Goal: Information Seeking & Learning: Learn about a topic

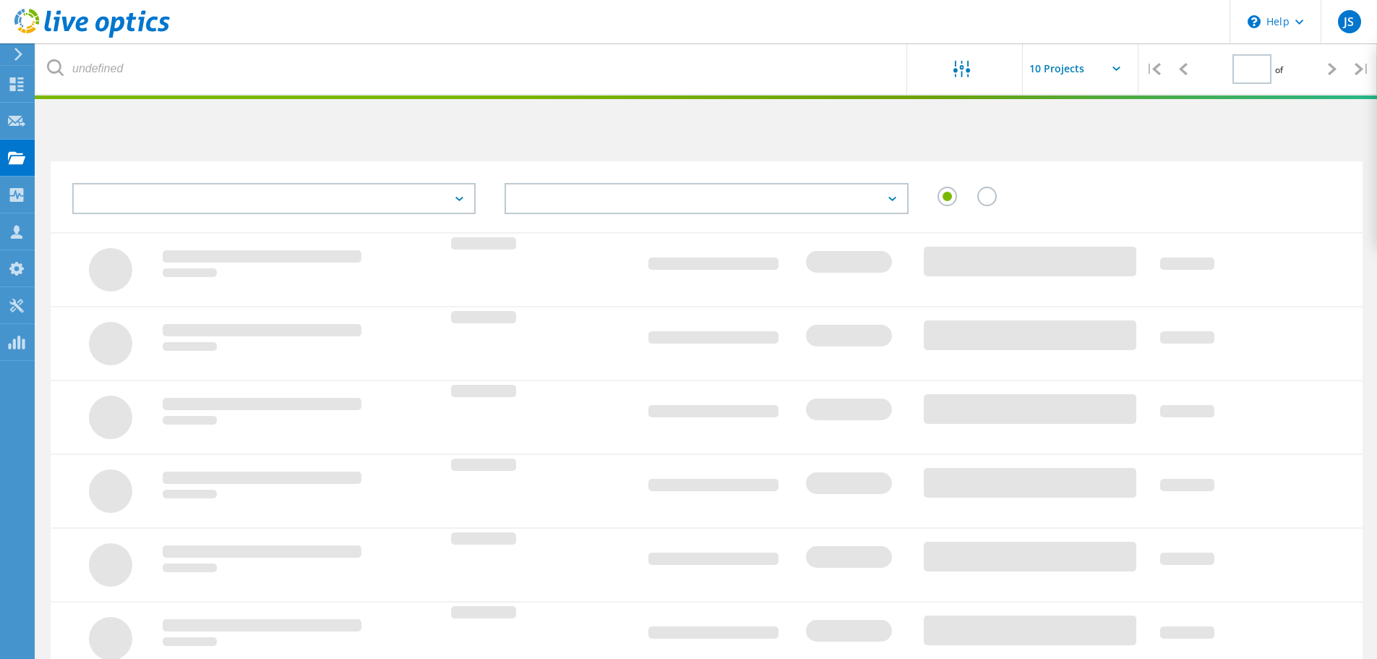
type input "1"
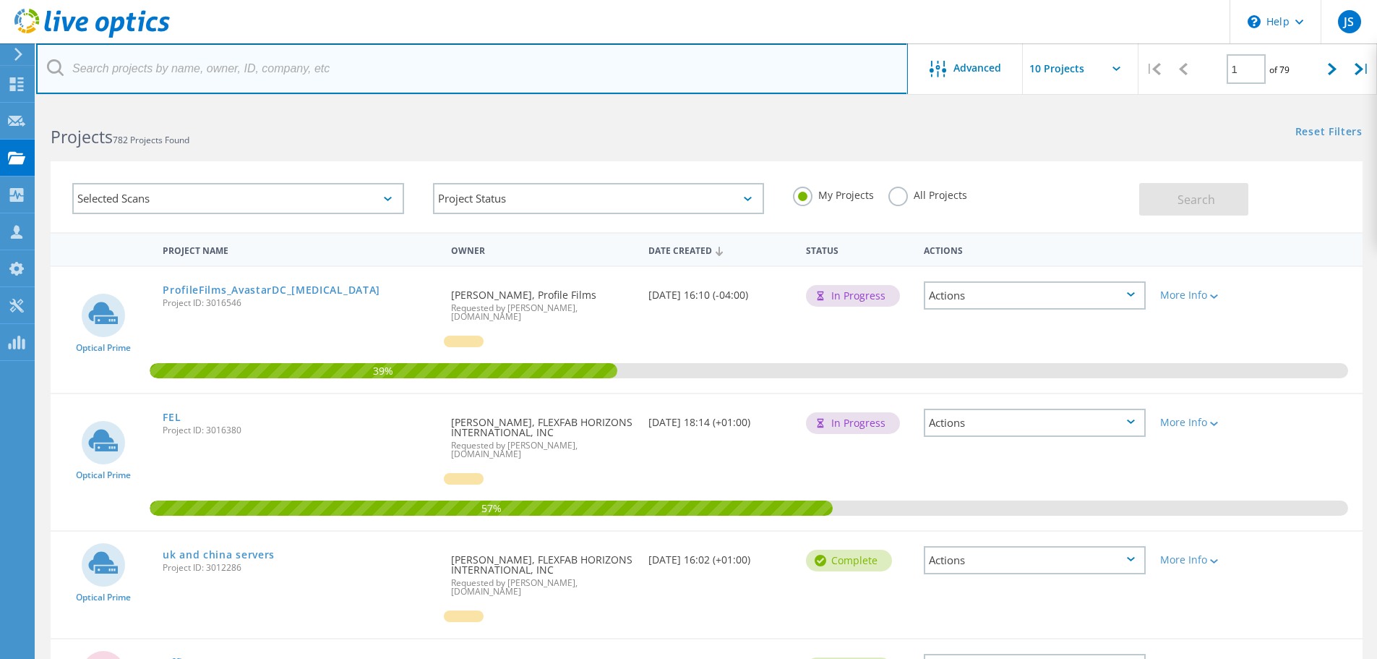
drag, startPoint x: 198, startPoint y: 70, endPoint x: 179, endPoint y: 71, distance: 18.8
click at [198, 70] on input "text" at bounding box center [472, 68] width 872 height 51
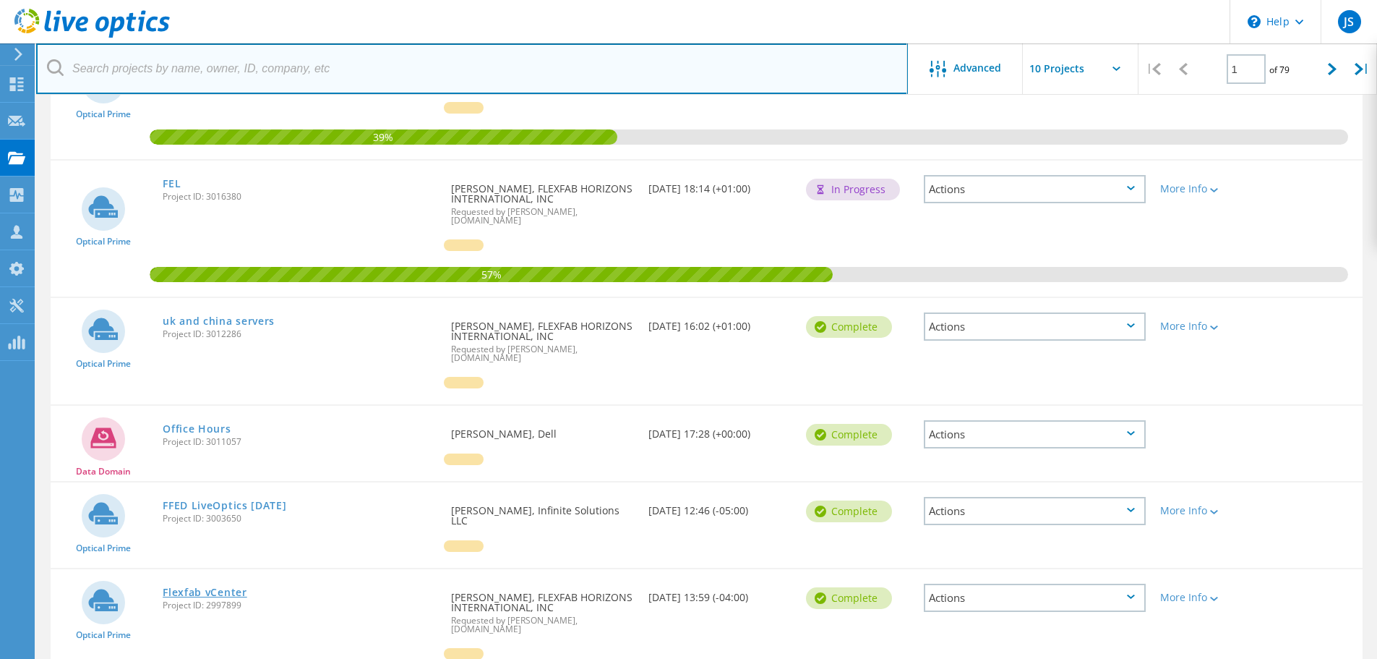
scroll to position [217, 0]
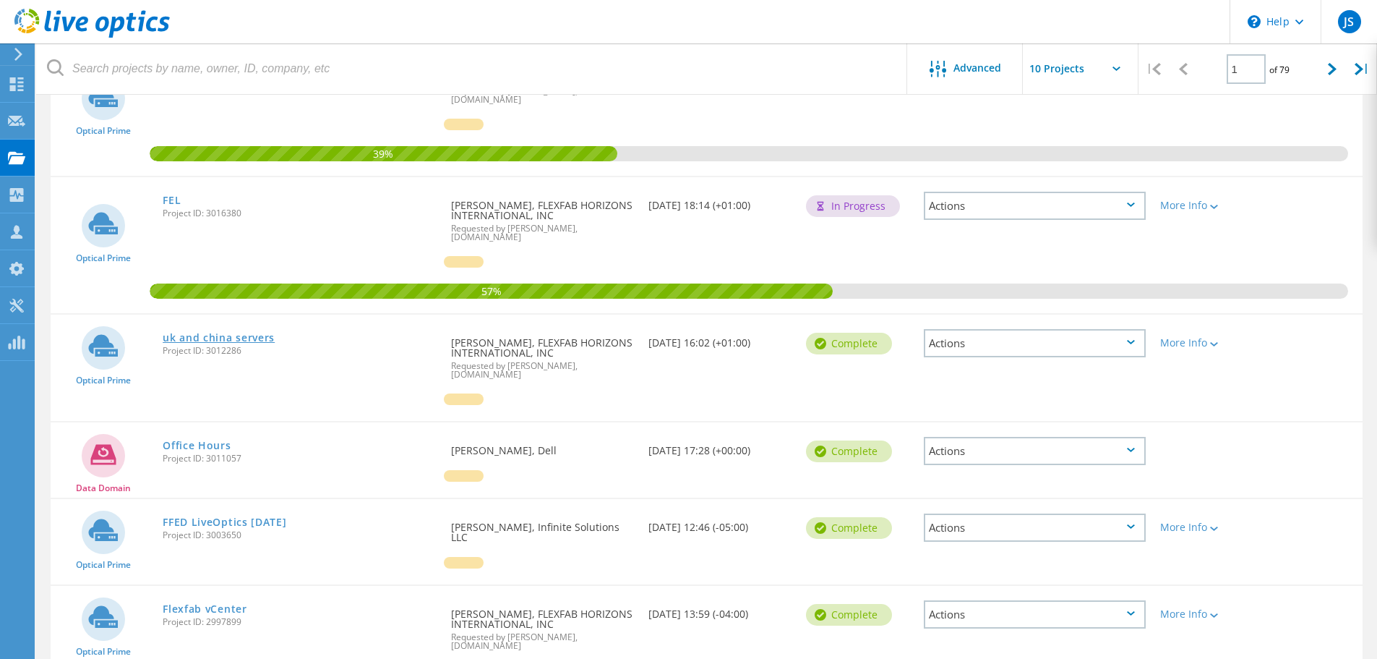
click at [220, 333] on link "uk and china servers" at bounding box center [219, 338] width 112 height 10
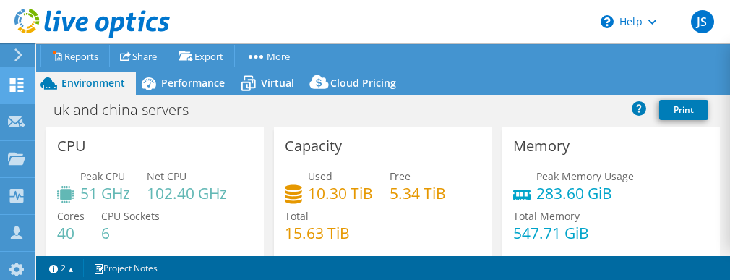
select select "USD"
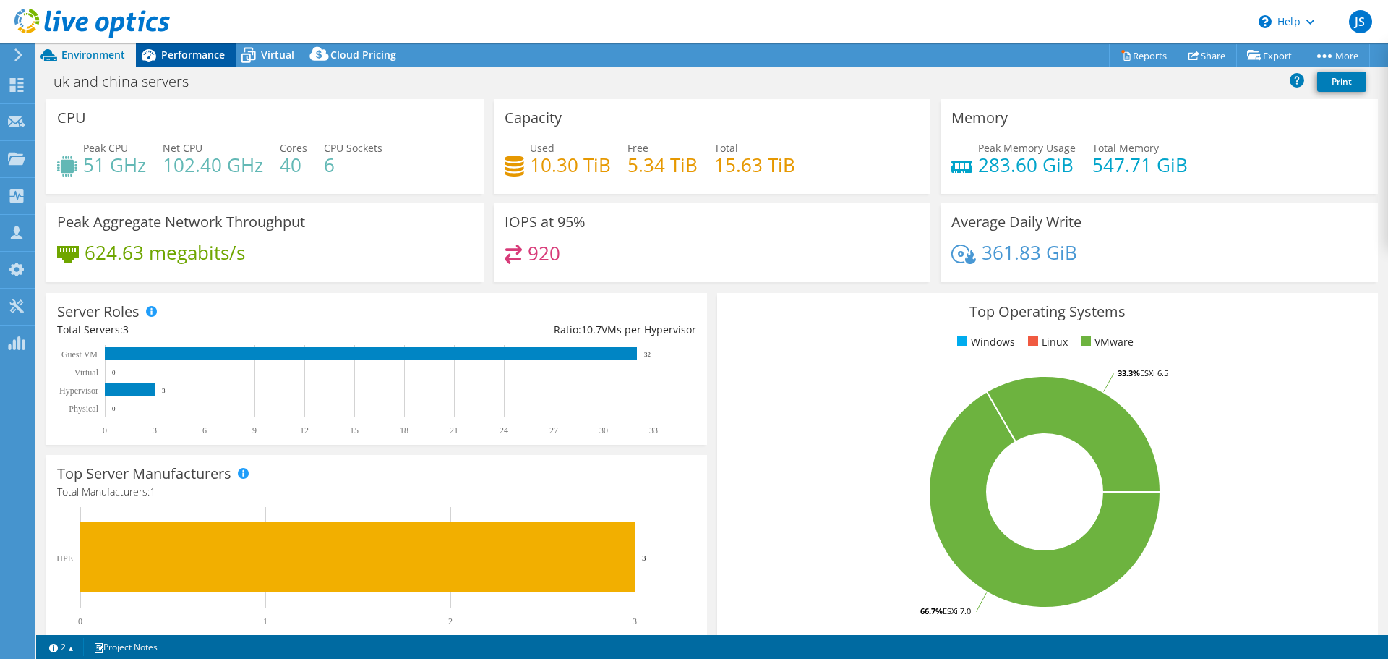
click at [186, 51] on span "Performance" at bounding box center [193, 55] width 64 height 14
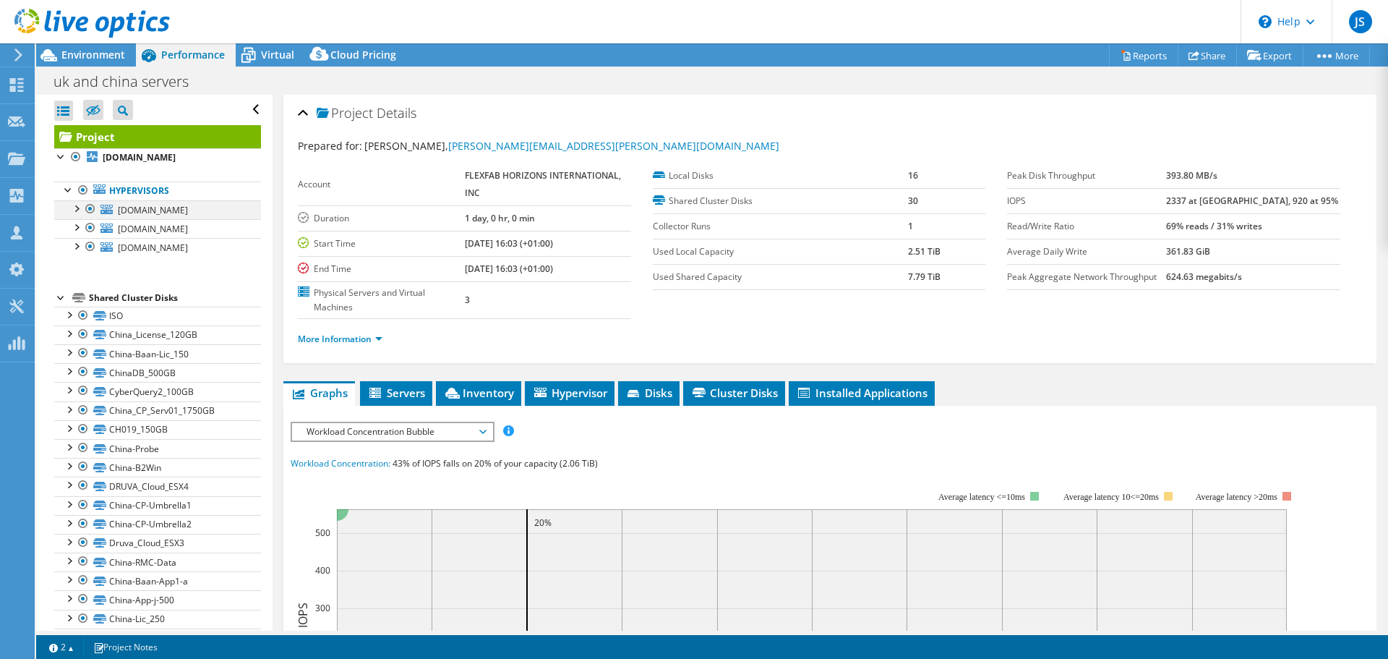
click at [78, 215] on div at bounding box center [76, 207] width 14 height 14
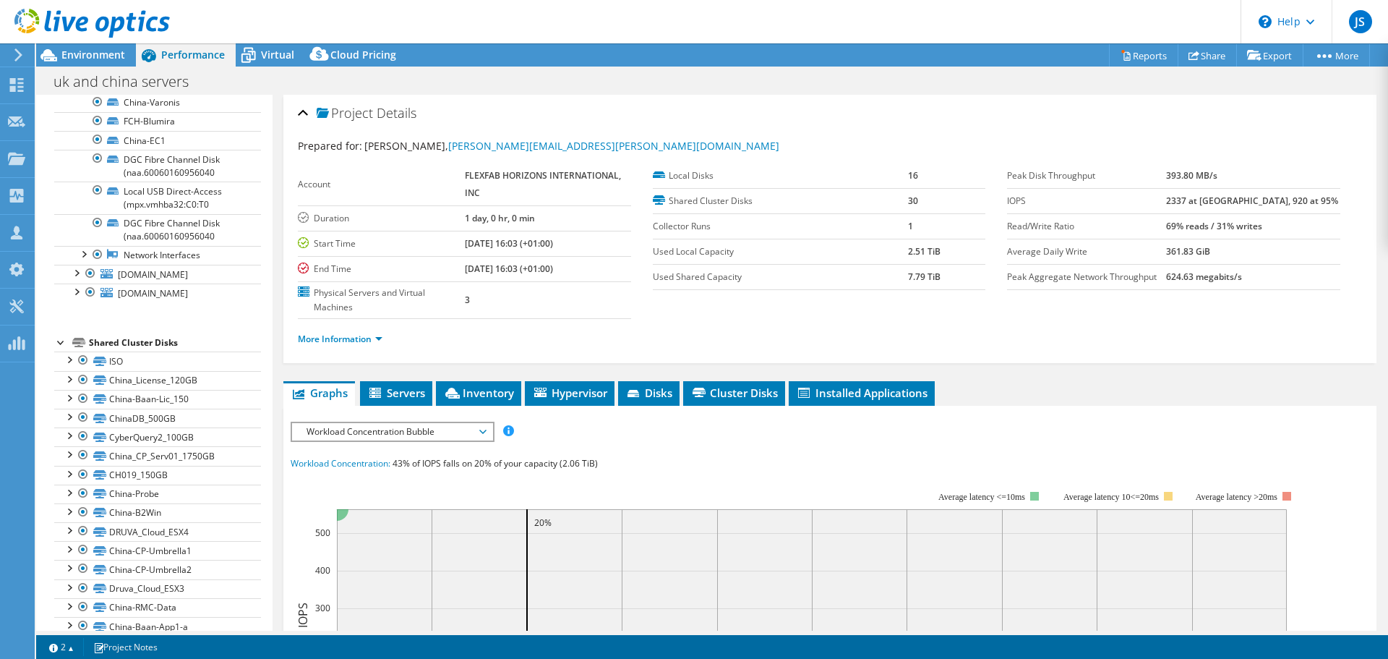
scroll to position [651, 0]
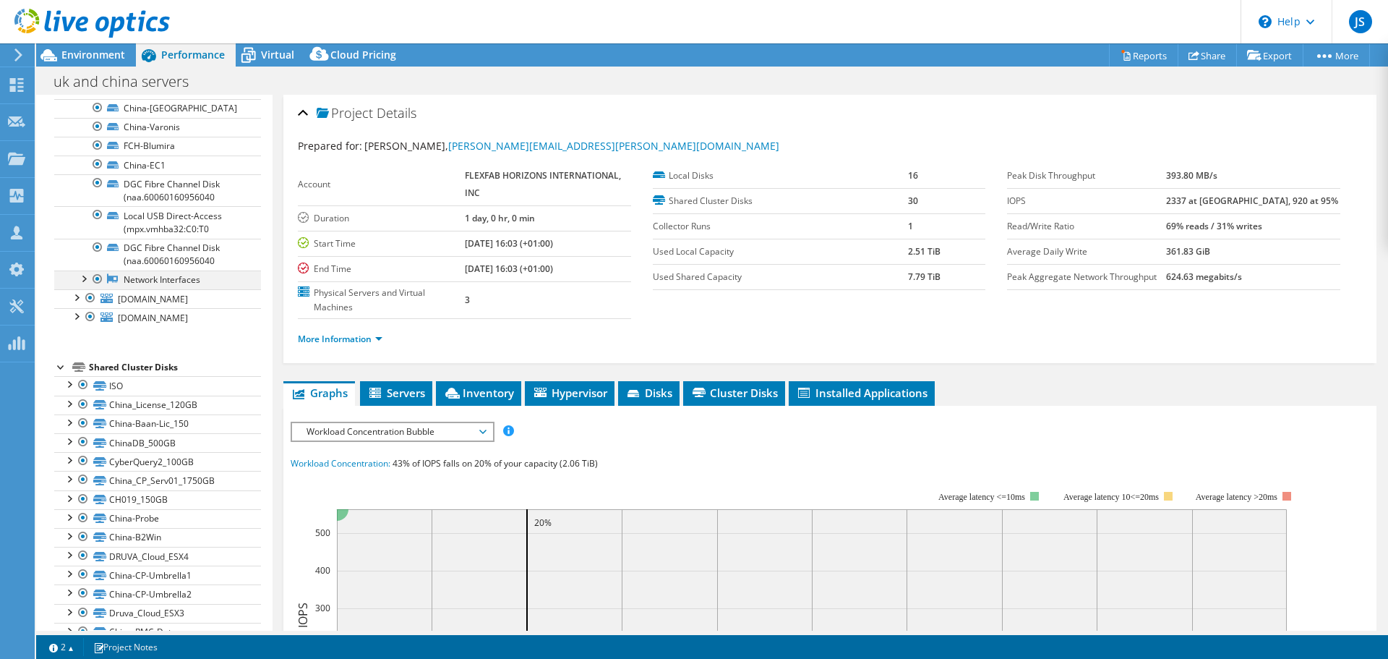
click at [85, 285] on div at bounding box center [83, 277] width 14 height 14
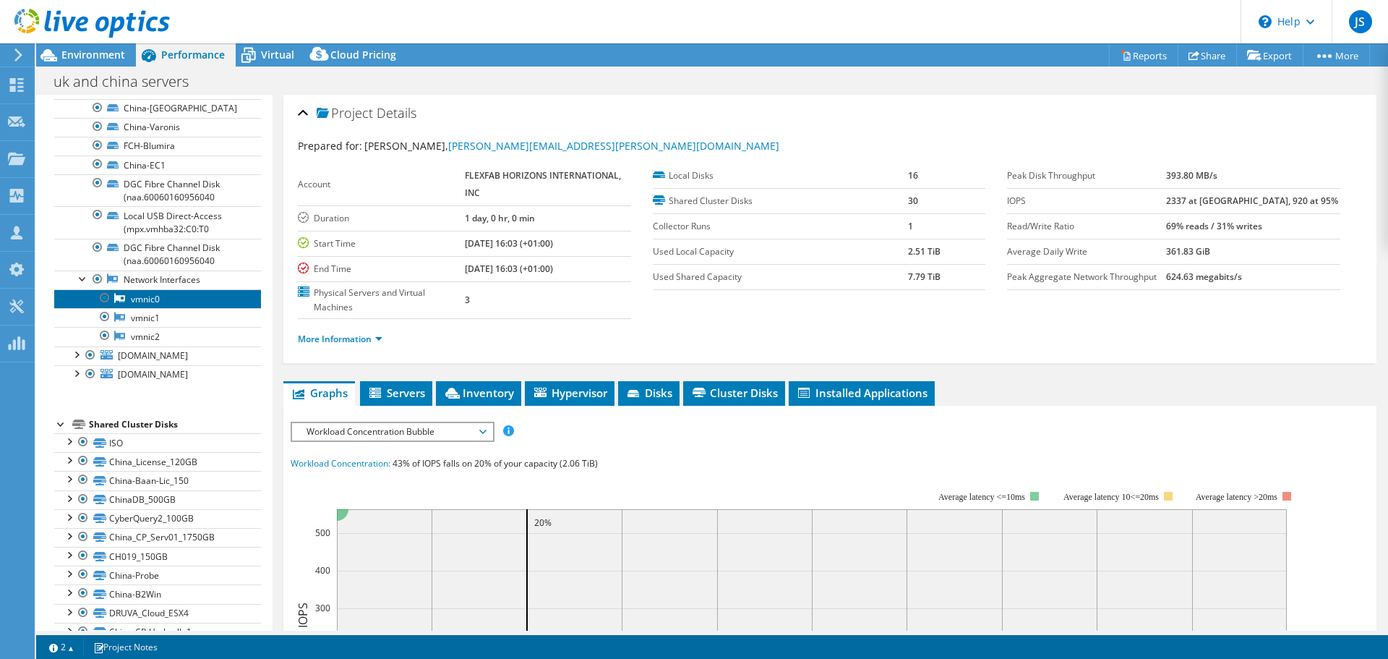
click at [170, 308] on link "vmnic0" at bounding box center [157, 298] width 207 height 19
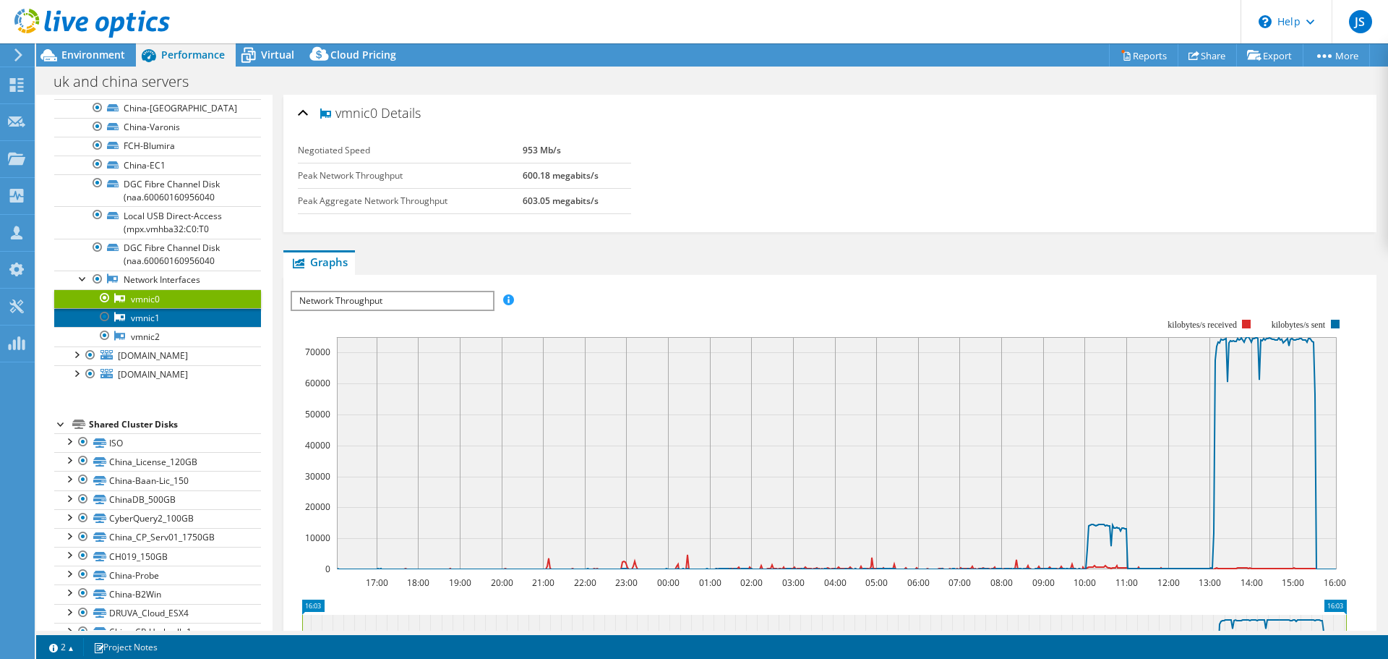
click at [166, 327] on link "vmnic1" at bounding box center [157, 317] width 207 height 19
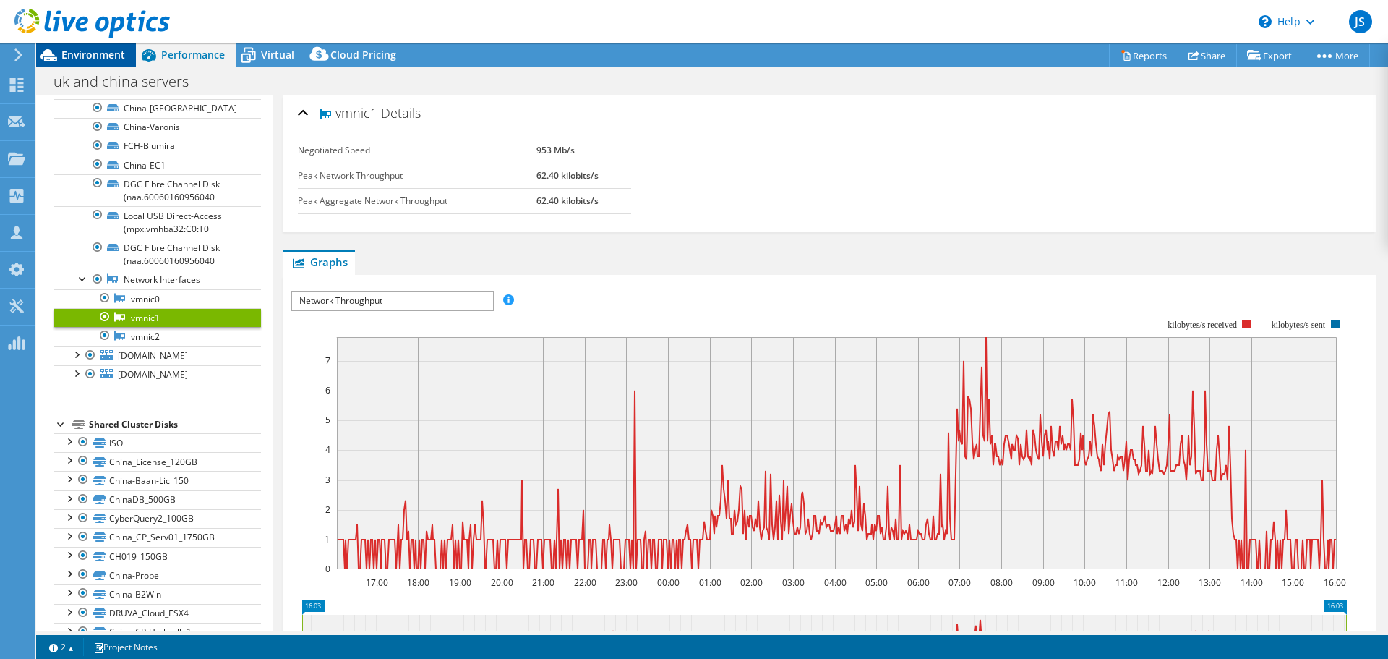
click at [83, 50] on span "Environment" at bounding box center [93, 55] width 64 height 14
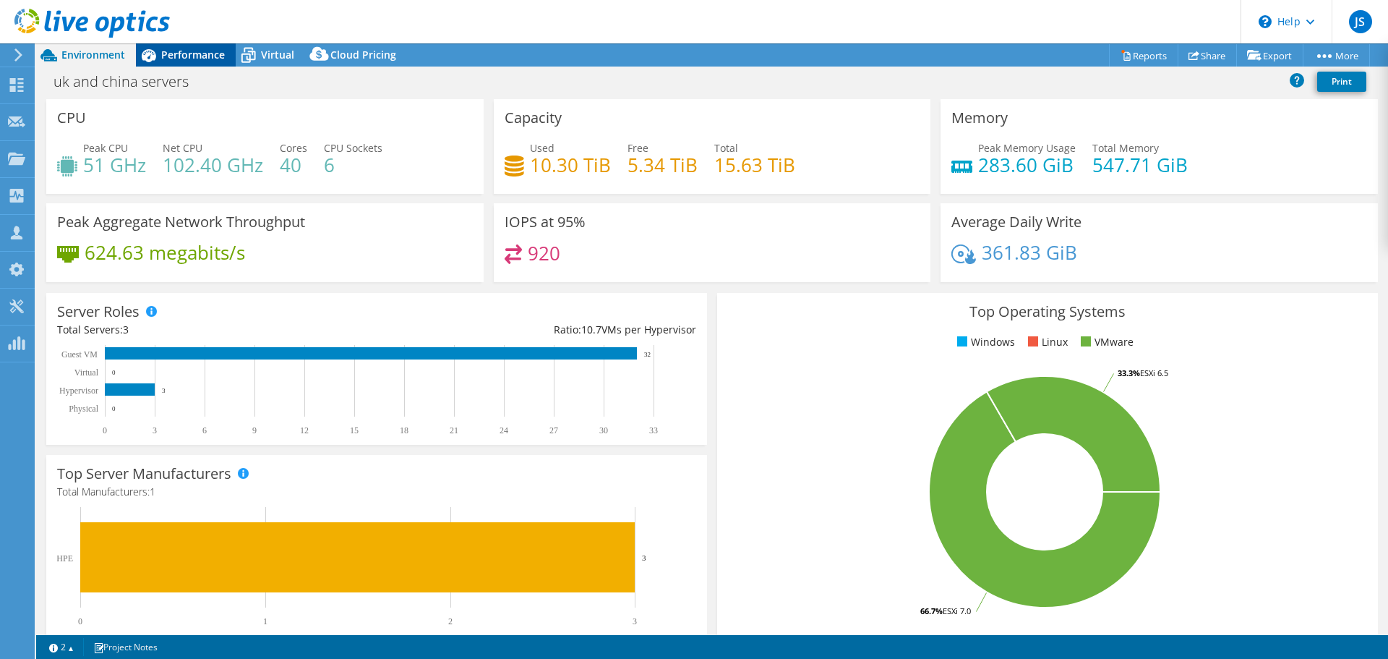
click at [212, 62] on div "Performance" at bounding box center [186, 54] width 100 height 23
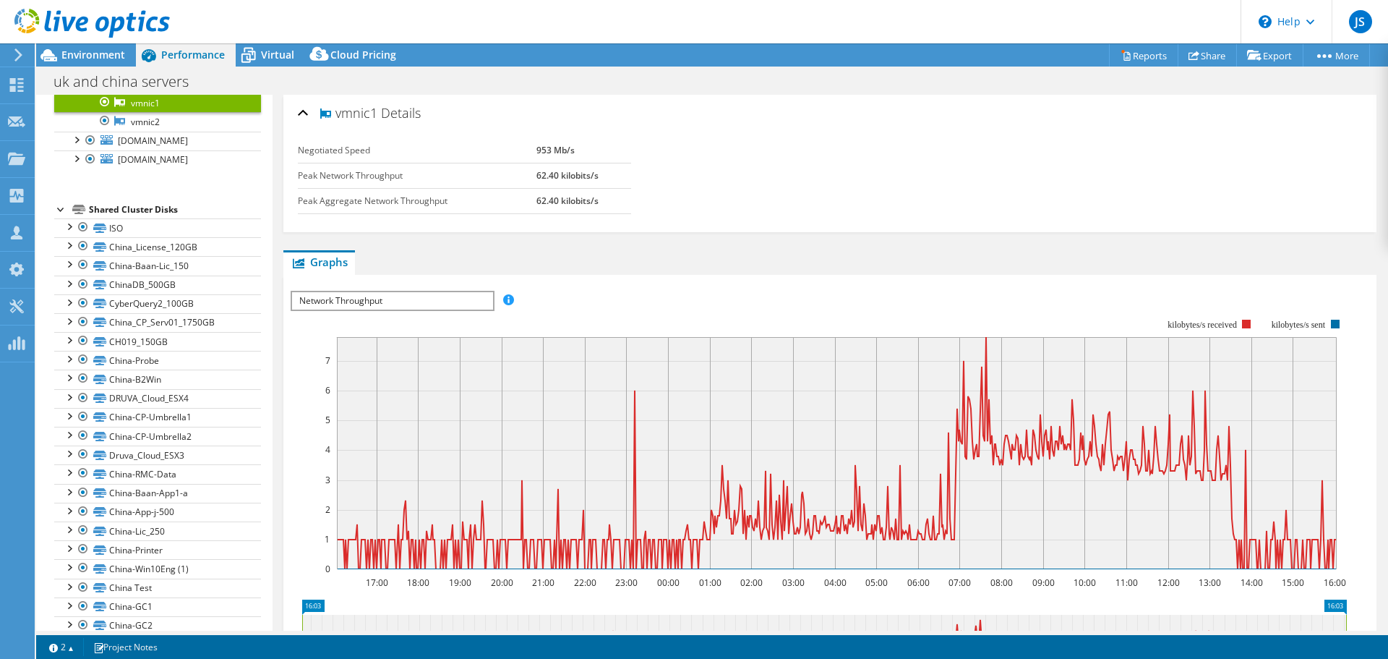
scroll to position [867, 0]
